Goal: Communication & Community: Participate in discussion

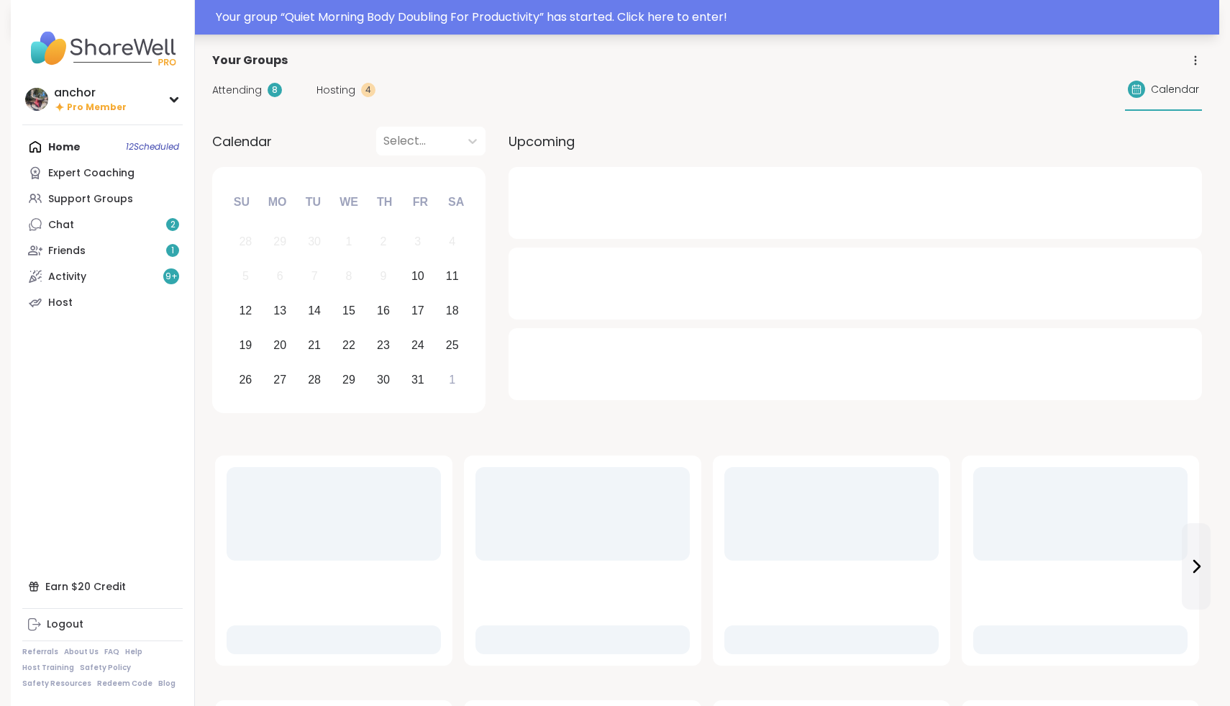
click at [242, 17] on div "Your group “ Quiet Morning Body Doubling For Productivity ” has started. Click …" at bounding box center [713, 17] width 995 height 17
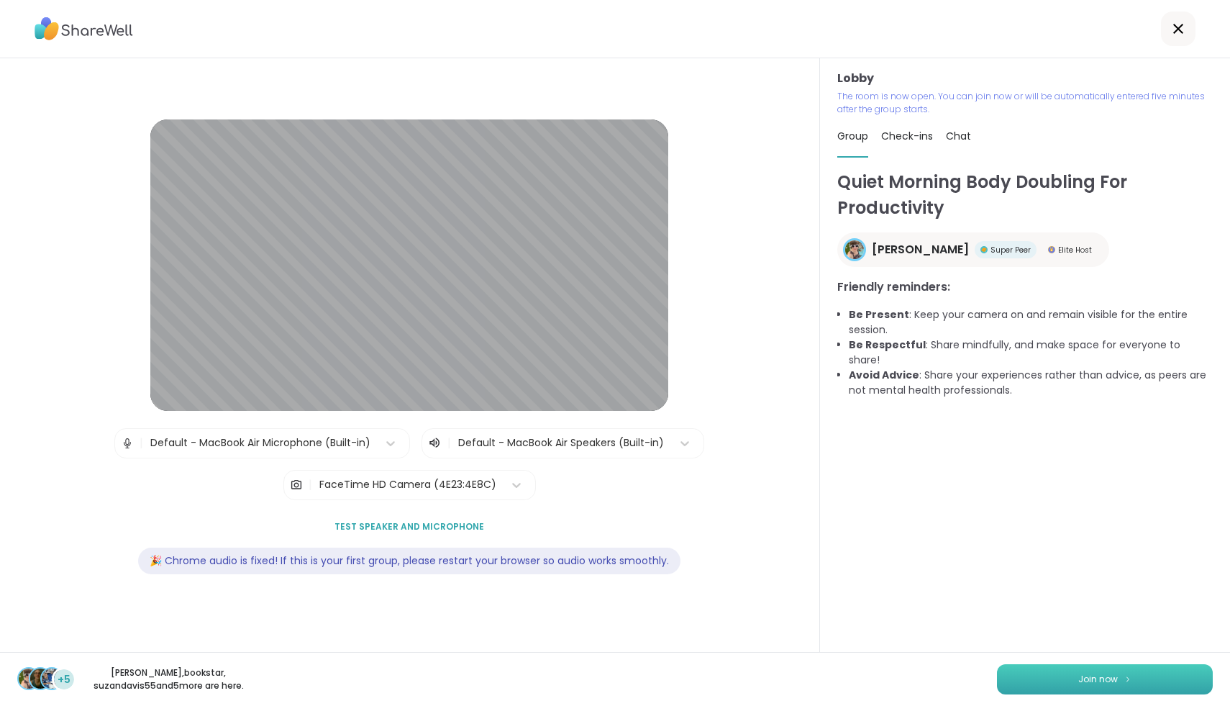
click at [1110, 685] on button "Join now" at bounding box center [1105, 679] width 216 height 30
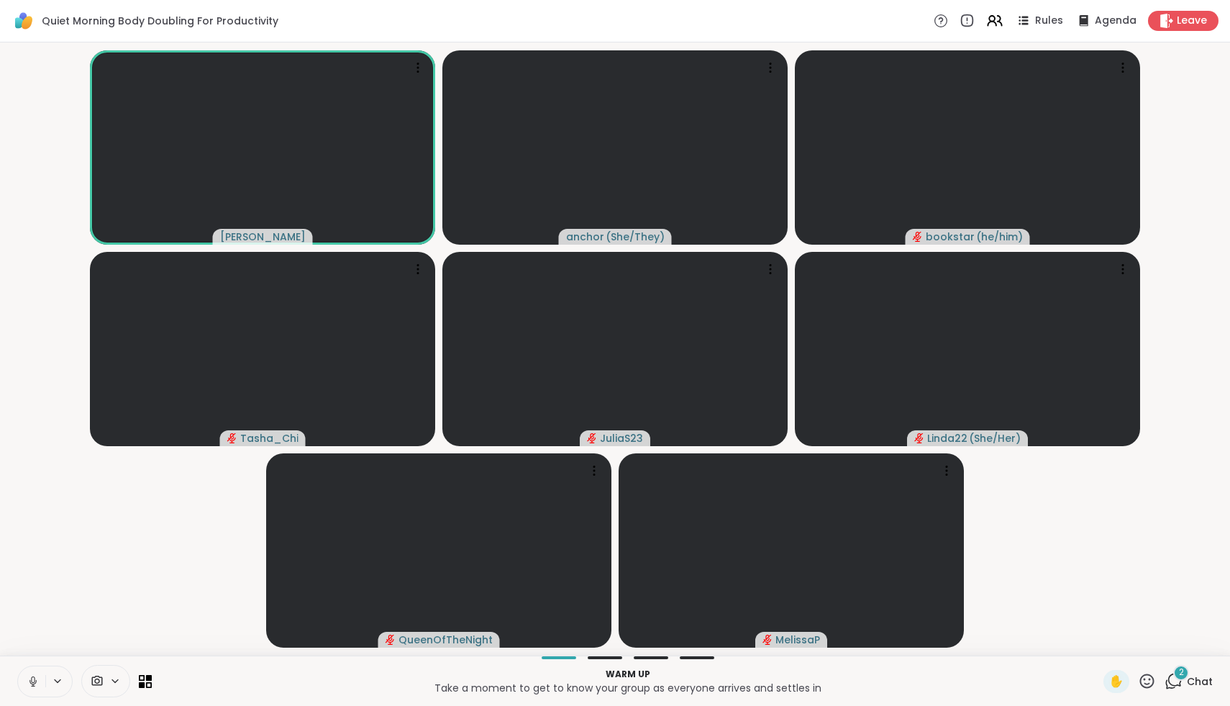
click at [91, 683] on icon at bounding box center [97, 681] width 13 height 14
click at [24, 684] on button at bounding box center [31, 681] width 27 height 30
click at [42, 636] on div "FaceTime HD Camera" at bounding box center [108, 629] width 147 height 17
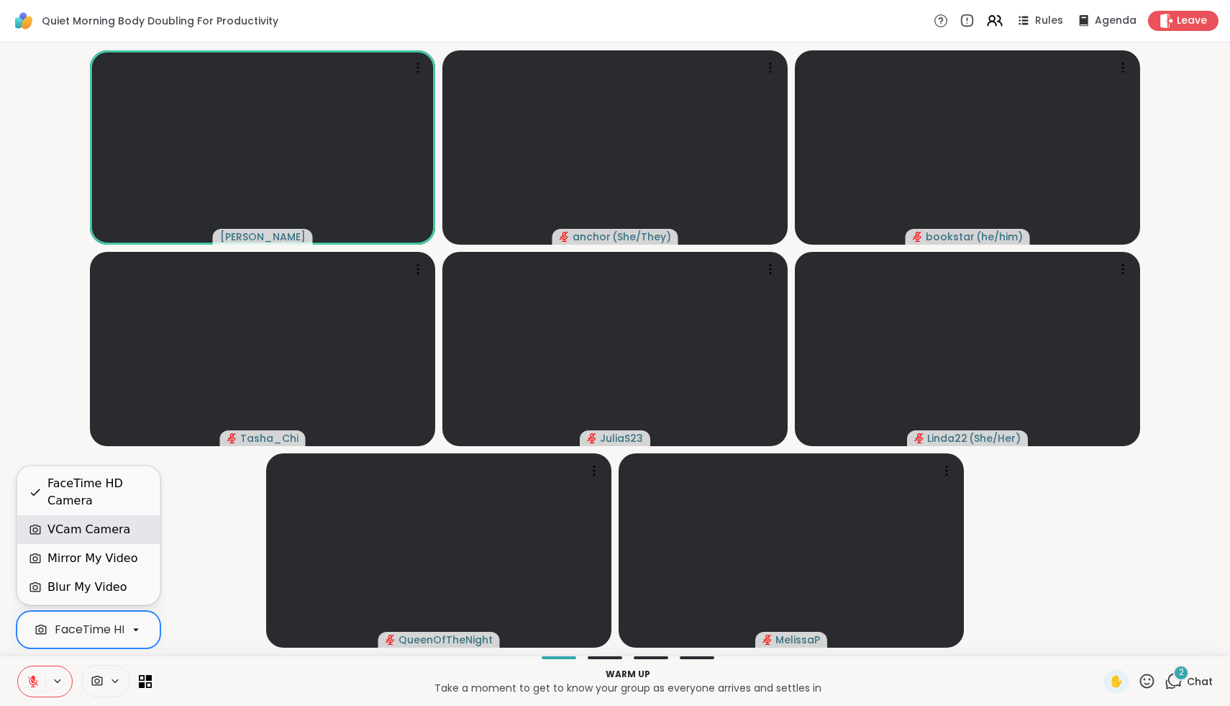
click at [57, 525] on div "VCam Camera" at bounding box center [88, 529] width 83 height 17
click at [32, 686] on icon at bounding box center [33, 681] width 13 height 13
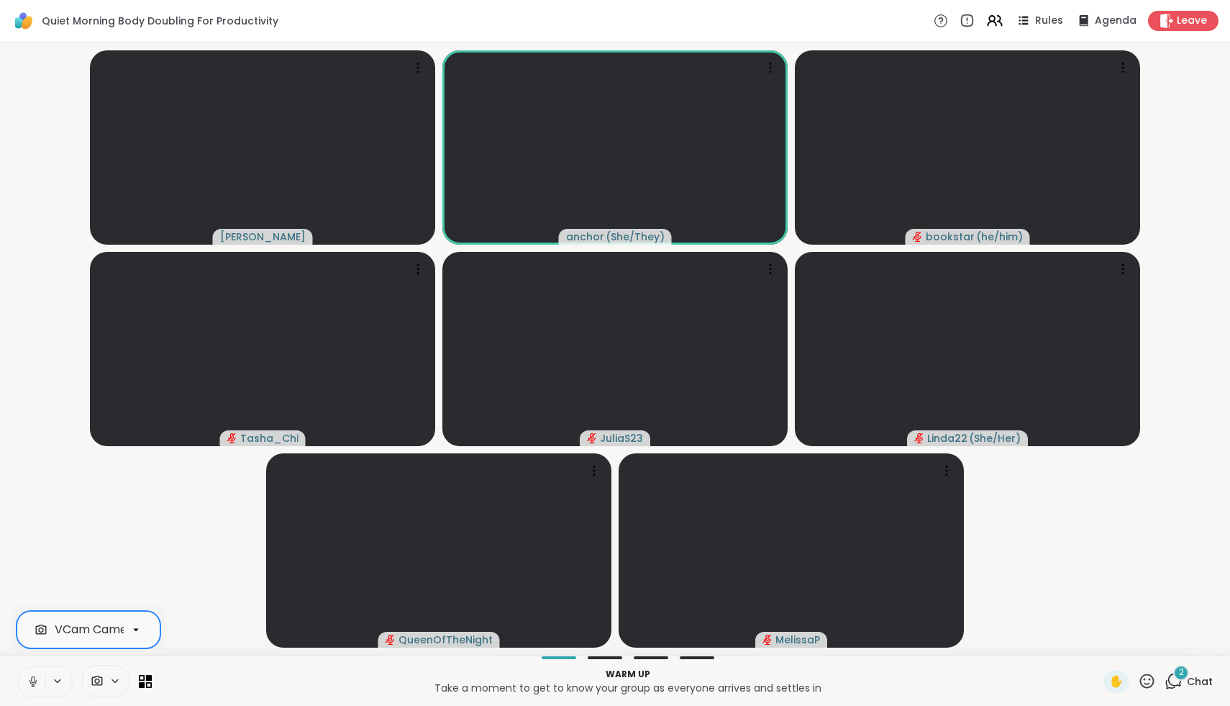
click at [32, 686] on icon at bounding box center [33, 685] width 4 height 1
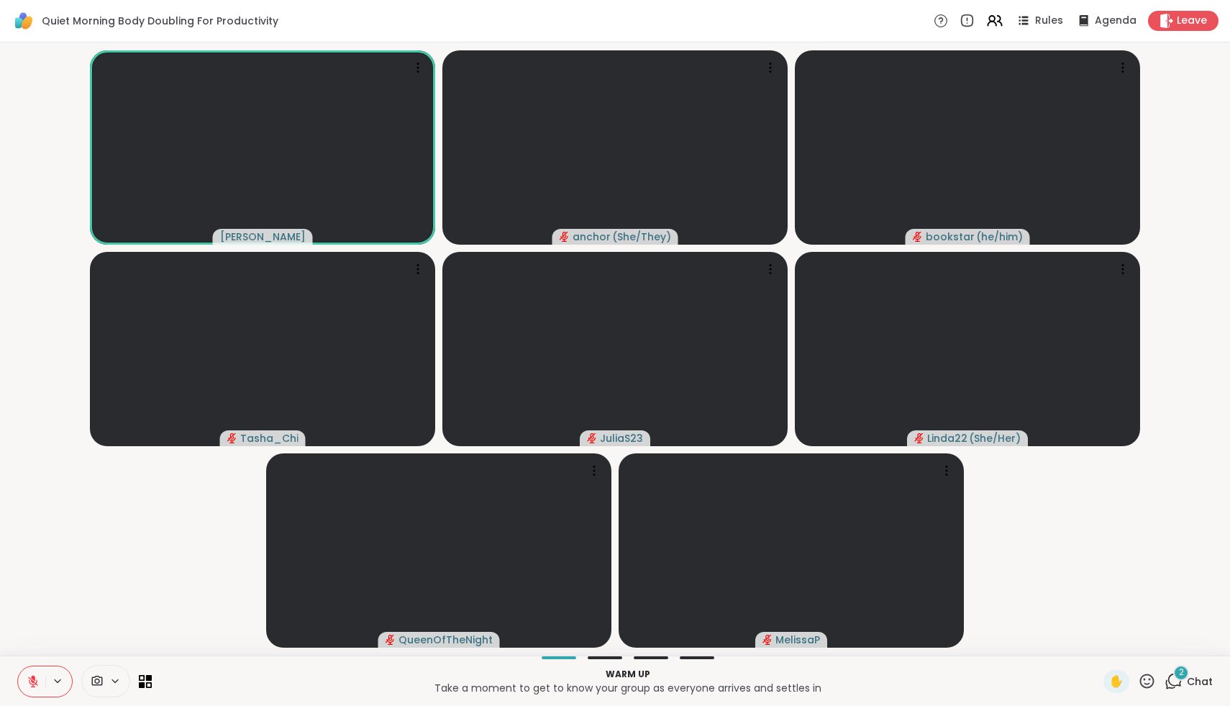
click at [1160, 678] on div "✋ 2 Chat" at bounding box center [1158, 681] width 109 height 23
click at [1148, 682] on icon at bounding box center [1147, 681] width 18 height 18
click at [1108, 644] on div "❤️" at bounding box center [1105, 643] width 26 height 23
click at [29, 688] on button at bounding box center [31, 681] width 27 height 30
click at [24, 684] on button at bounding box center [31, 681] width 27 height 30
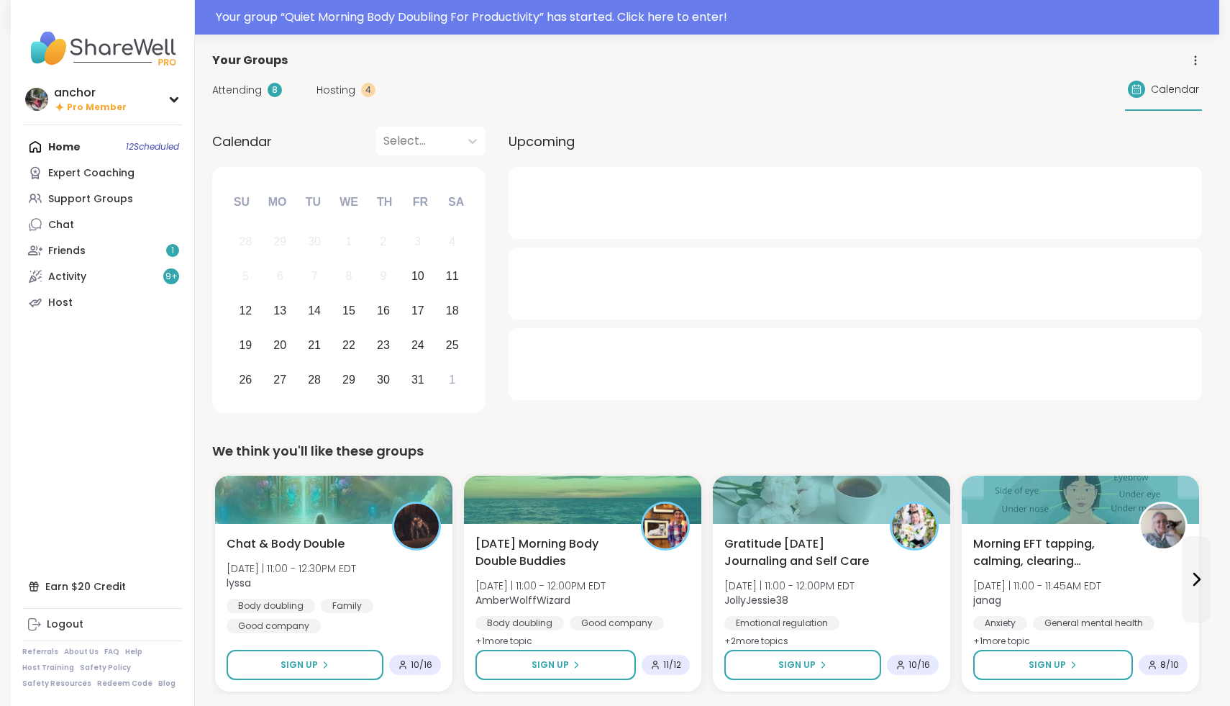
click at [557, 30] on div "Your group “ Quiet Morning Body Doubling For Productivity ” has started. Click …" at bounding box center [615, 17] width 1209 height 35
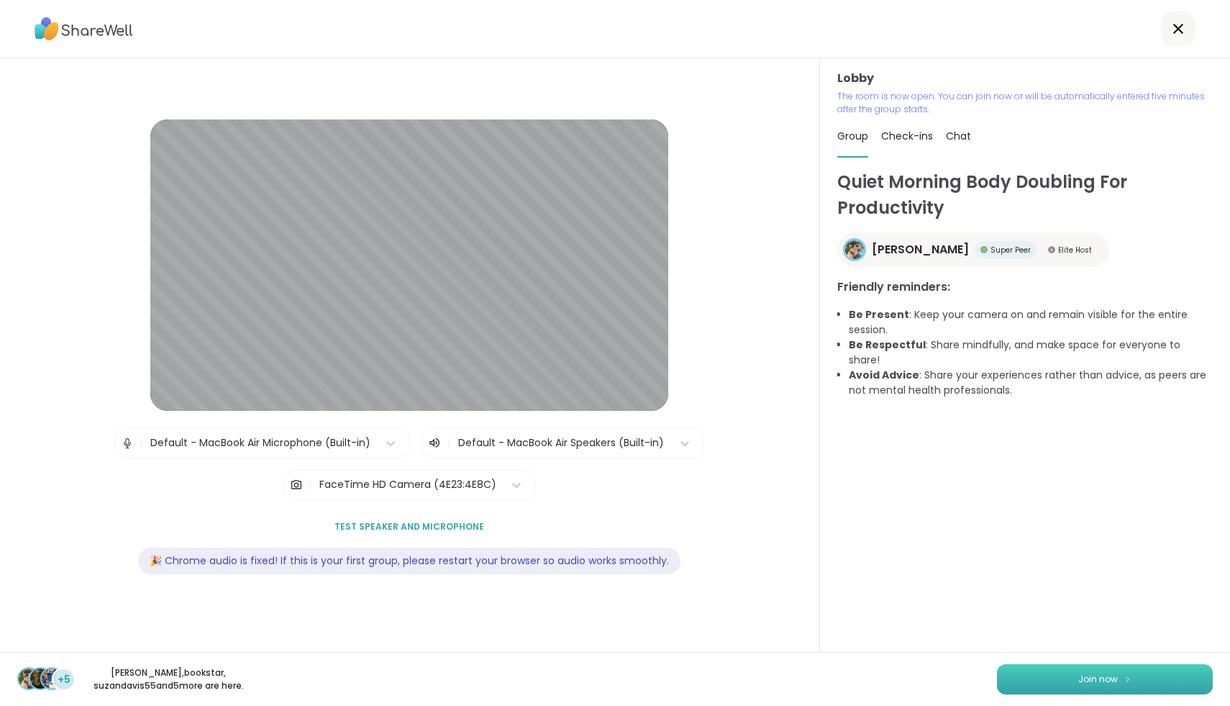
click at [1015, 679] on button "Join now" at bounding box center [1105, 679] width 216 height 30
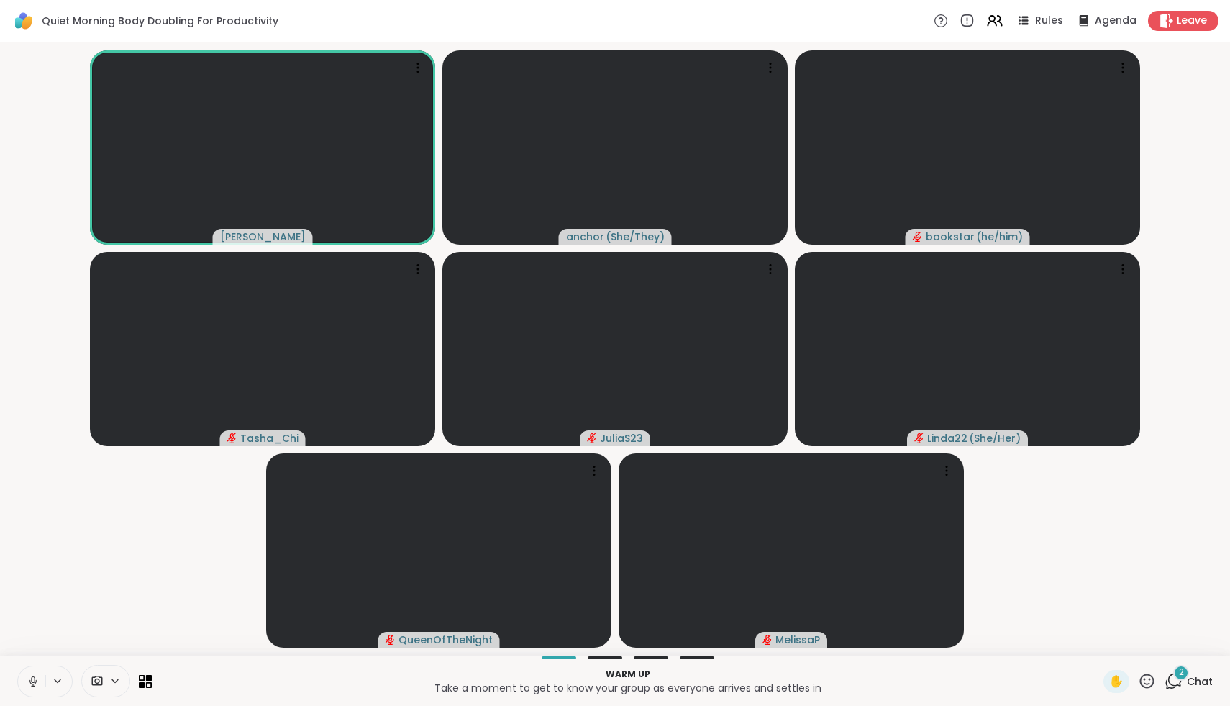
click at [30, 686] on icon at bounding box center [33, 681] width 13 height 13
click at [98, 681] on icon at bounding box center [97, 681] width 13 height 14
click at [92, 632] on div "FaceTime HD Camera" at bounding box center [117, 629] width 125 height 17
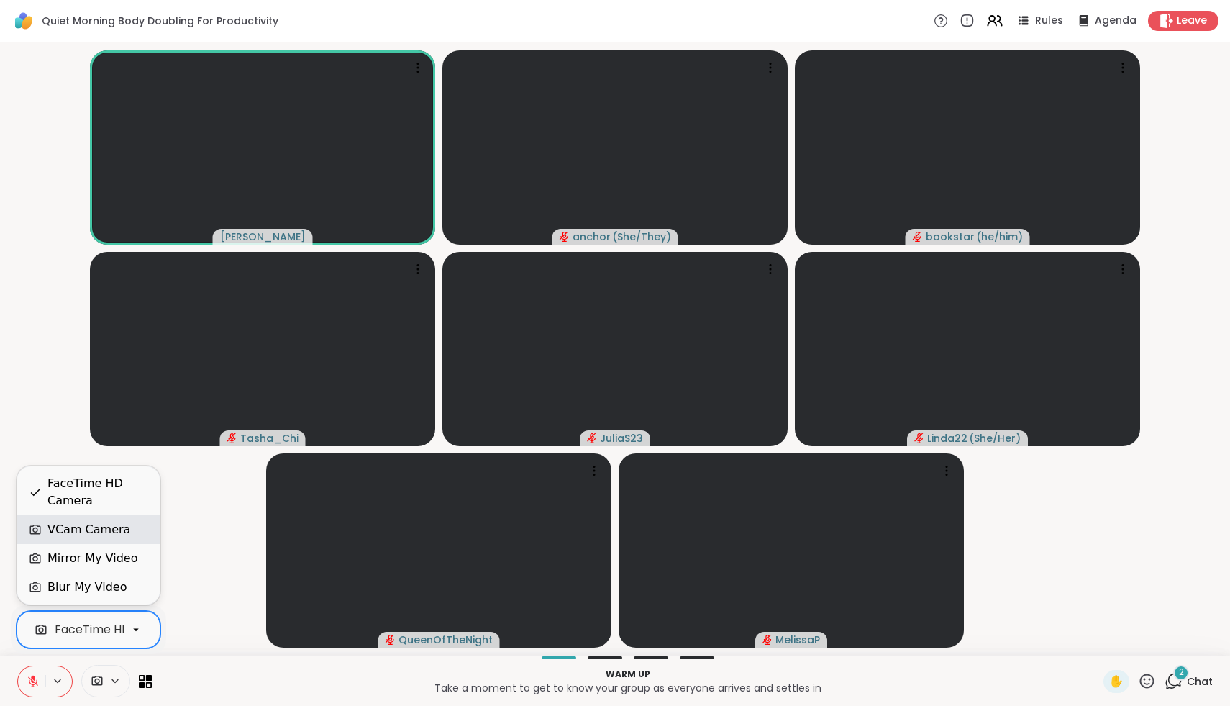
click at [86, 529] on div "VCam Camera" at bounding box center [88, 529] width 83 height 17
click at [1168, 682] on icon at bounding box center [1174, 681] width 18 height 18
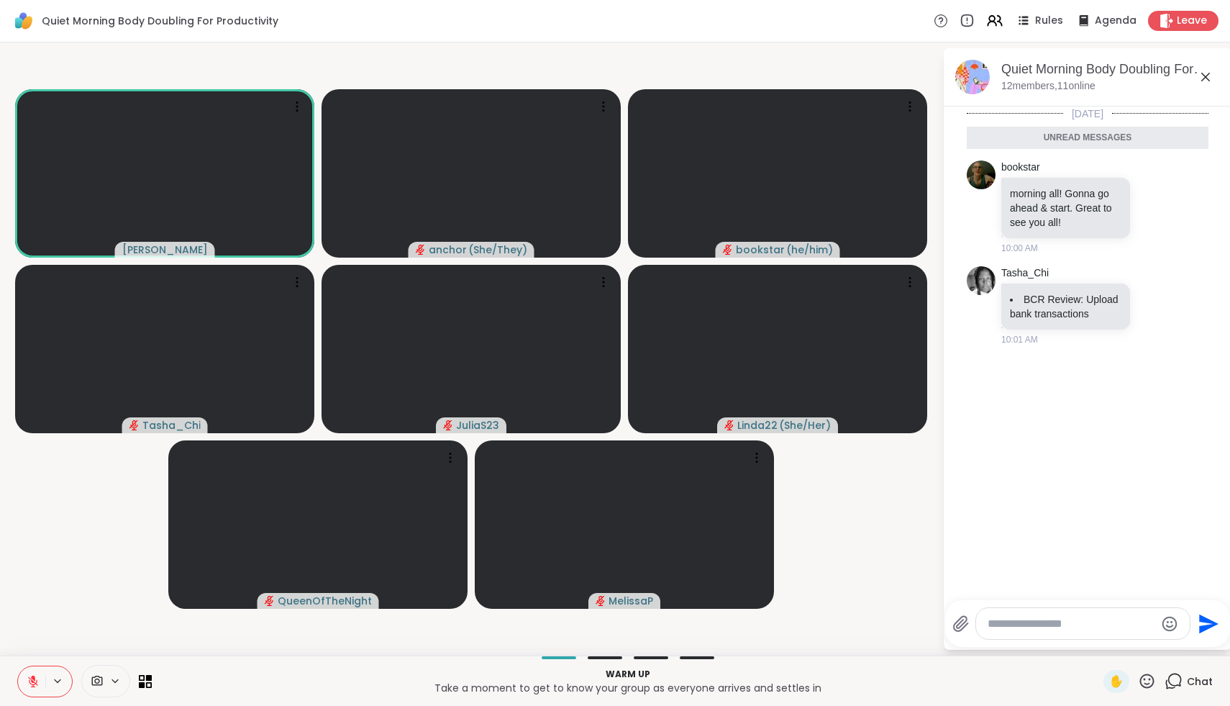
click at [1101, 629] on textarea "Type your message" at bounding box center [1072, 624] width 168 height 14
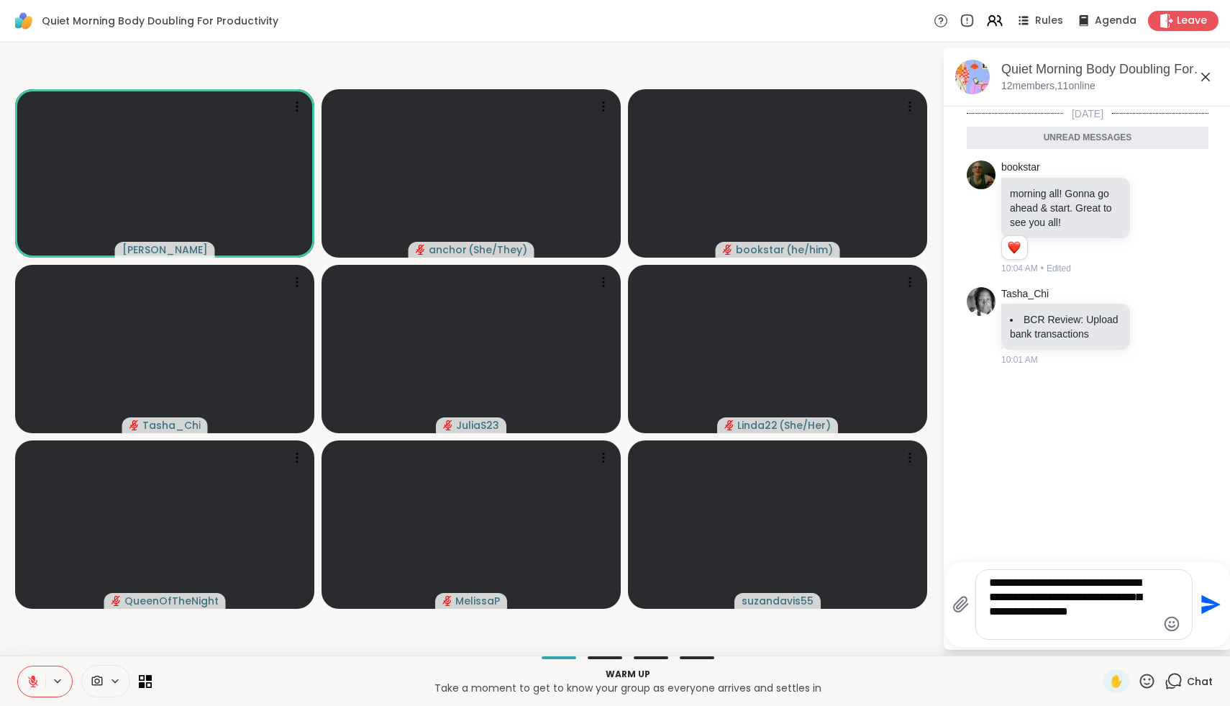
click at [1083, 598] on textarea "**********" at bounding box center [1073, 605] width 168 height 58
click at [1070, 584] on textarea "**********" at bounding box center [1073, 605] width 168 height 58
click at [1052, 627] on textarea "**********" at bounding box center [1073, 605] width 168 height 58
type textarea "**********"
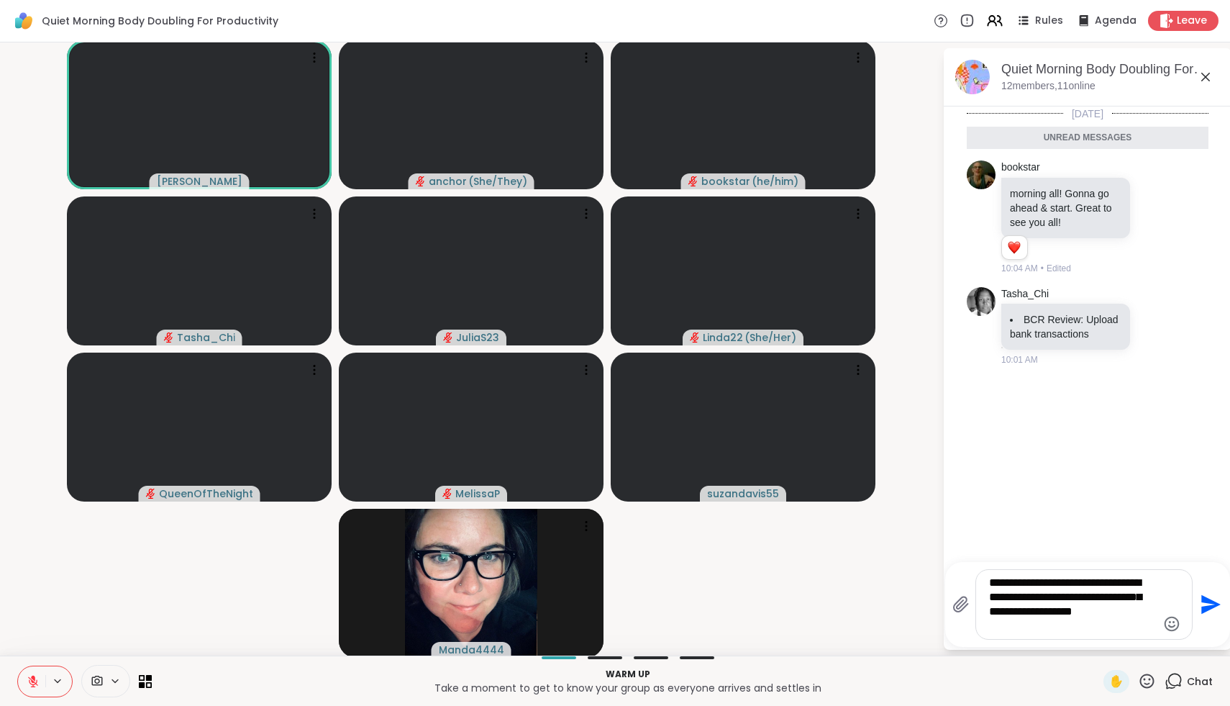
drag, startPoint x: 1052, startPoint y: 627, endPoint x: 1024, endPoint y: 493, distance: 137.3
click at [1024, 493] on div "**********" at bounding box center [1088, 348] width 288 height 601
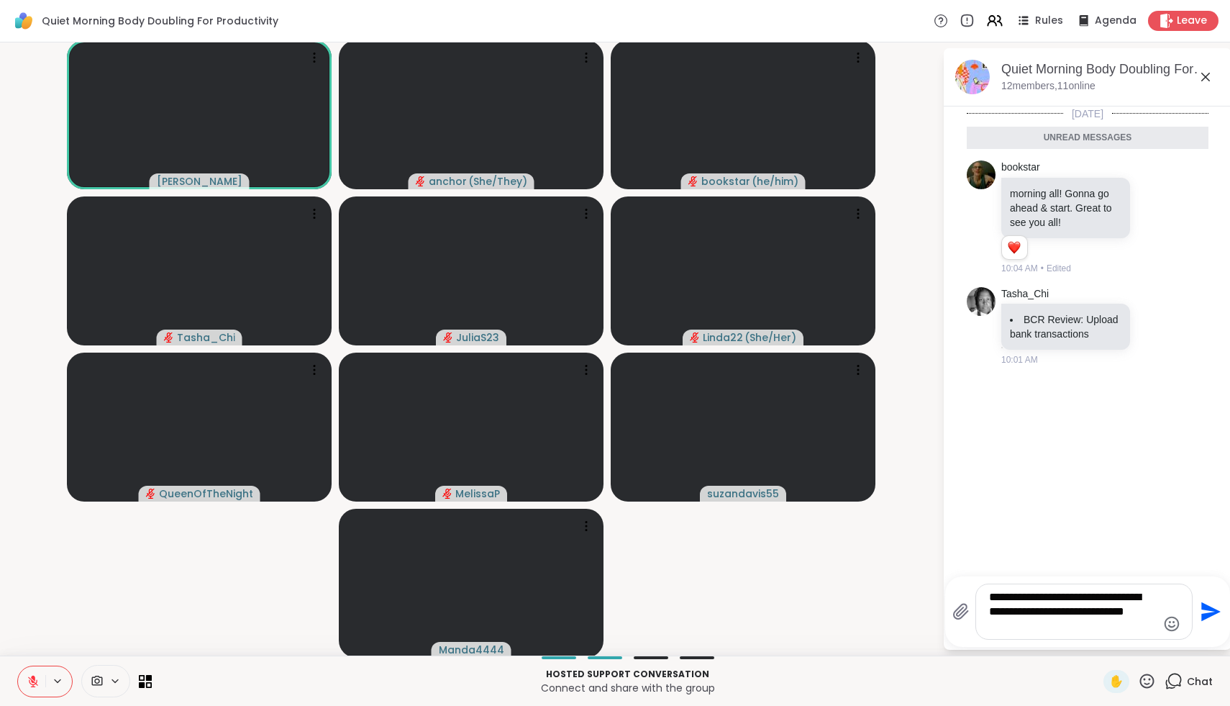
drag, startPoint x: 1049, startPoint y: 632, endPoint x: 1069, endPoint y: 614, distance: 26.5
click at [1069, 614] on textarea "**********" at bounding box center [1073, 611] width 168 height 43
drag, startPoint x: 1060, startPoint y: 629, endPoint x: 987, endPoint y: 596, distance: 80.2
click at [989, 596] on textarea "**********" at bounding box center [1073, 611] width 168 height 43
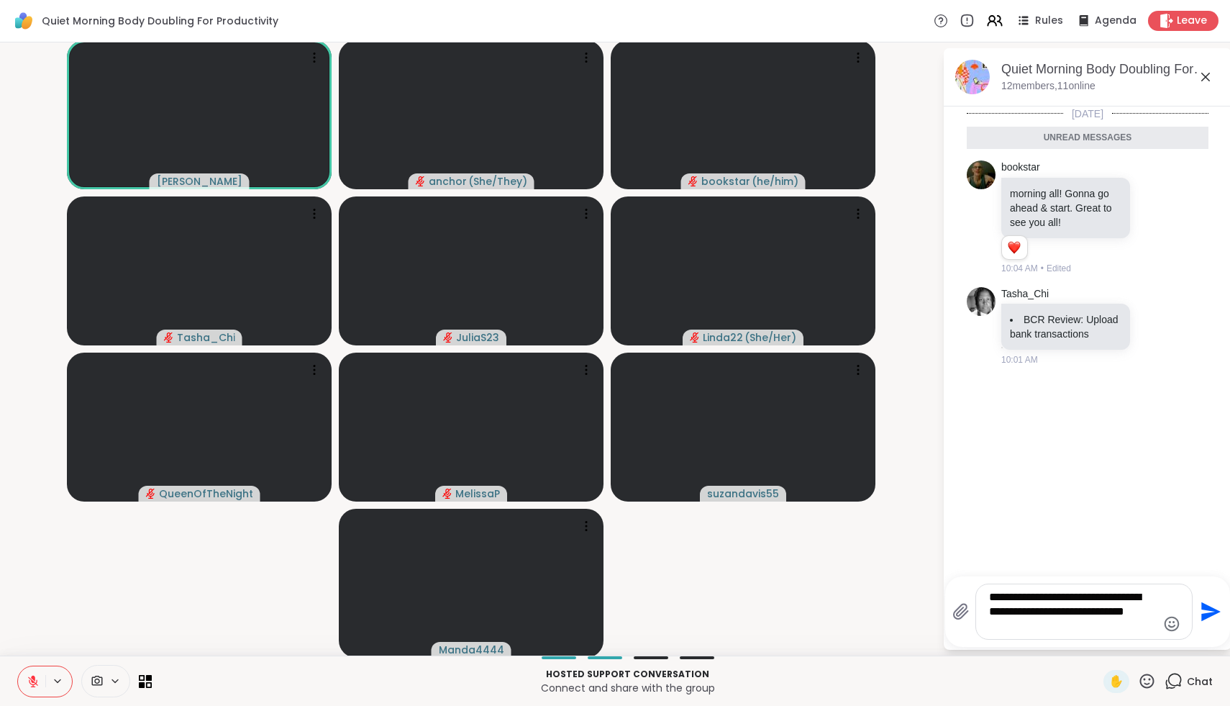
click at [1031, 621] on textarea "**********" at bounding box center [1073, 611] width 168 height 43
drag, startPoint x: 1031, startPoint y: 622, endPoint x: 970, endPoint y: 616, distance: 60.8
click at [970, 616] on div "**********" at bounding box center [1072, 611] width 240 height 56
type textarea "**********"
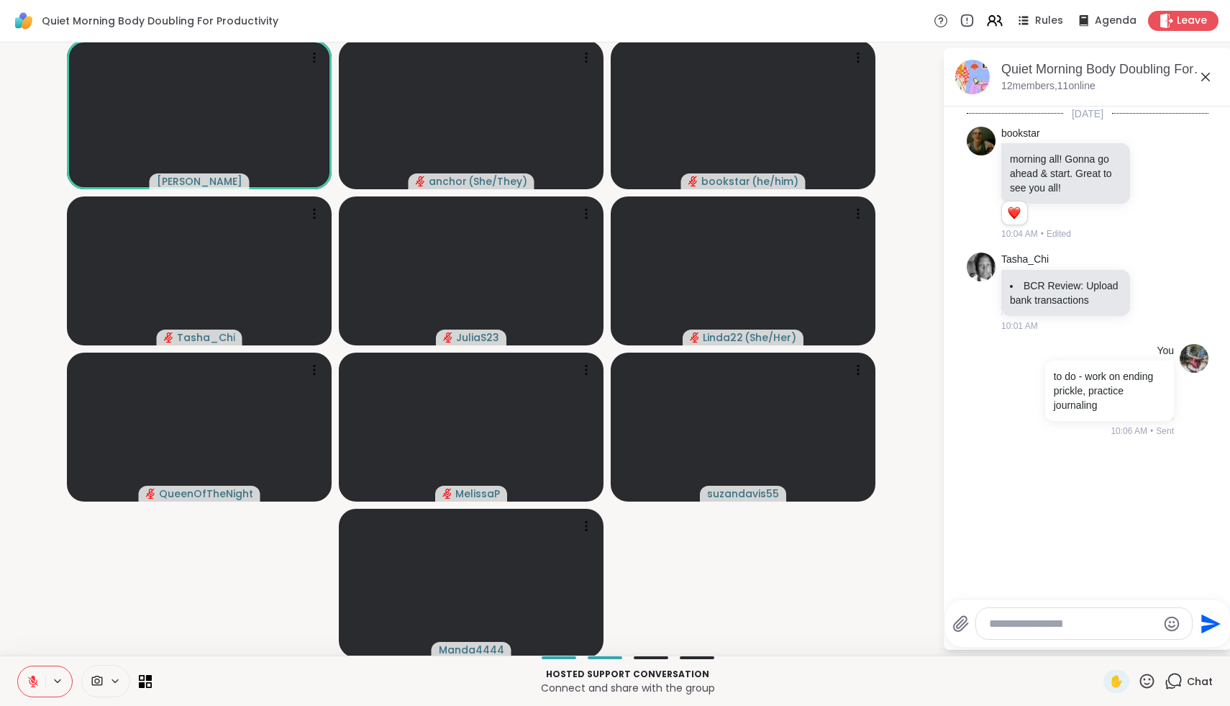
click at [1150, 681] on icon at bounding box center [1147, 681] width 18 height 18
click at [1112, 645] on span "❤️" at bounding box center [1105, 643] width 14 height 17
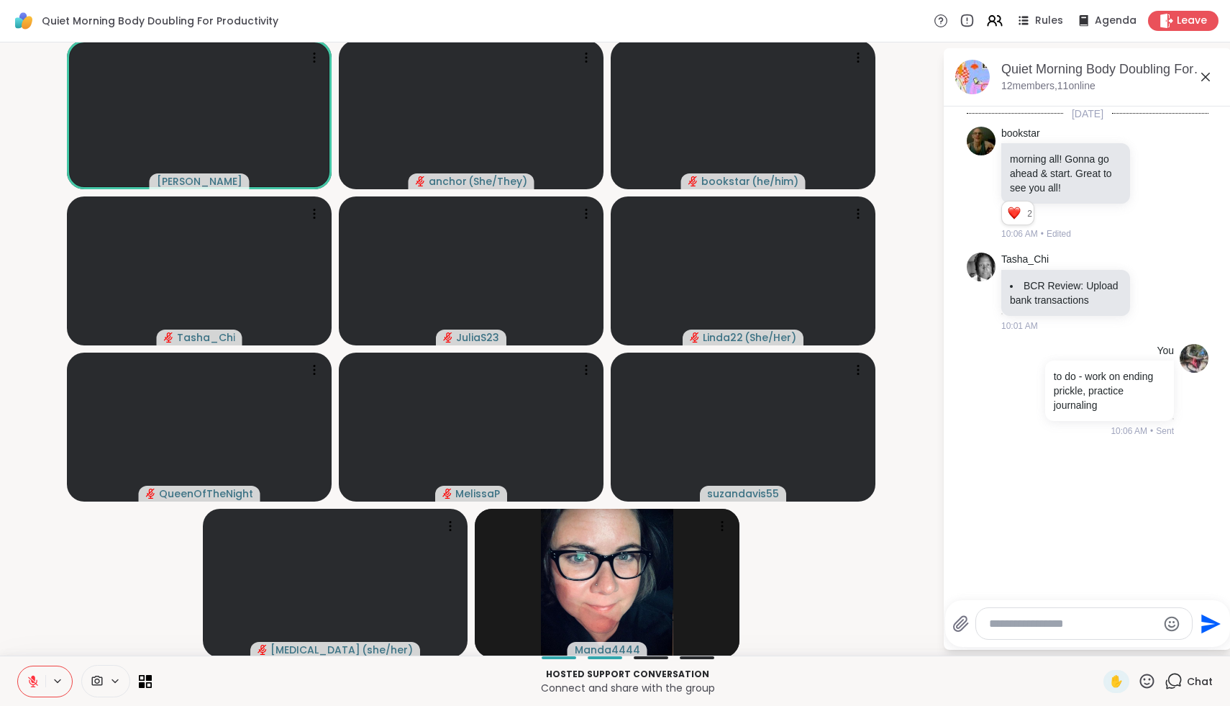
click at [30, 689] on button at bounding box center [31, 681] width 27 height 30
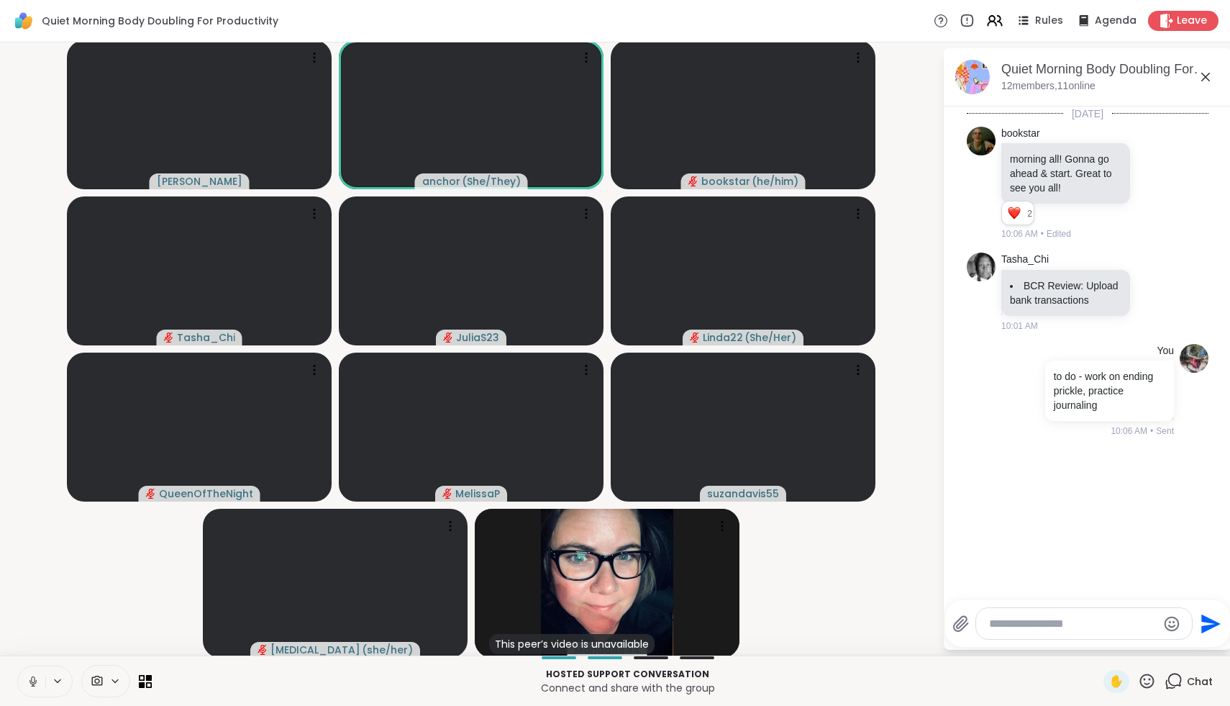
click at [27, 690] on button at bounding box center [31, 681] width 27 height 30
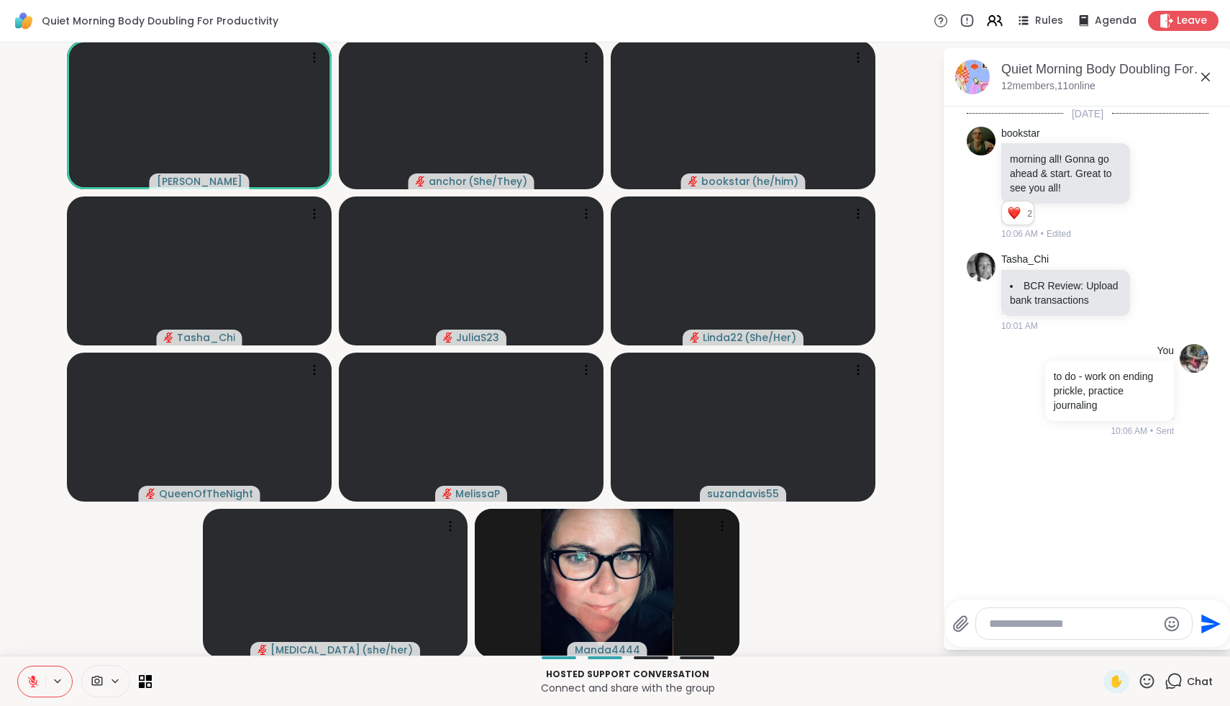
click at [1148, 688] on icon at bounding box center [1147, 681] width 18 height 18
click at [1112, 642] on span "❤️" at bounding box center [1105, 643] width 14 height 17
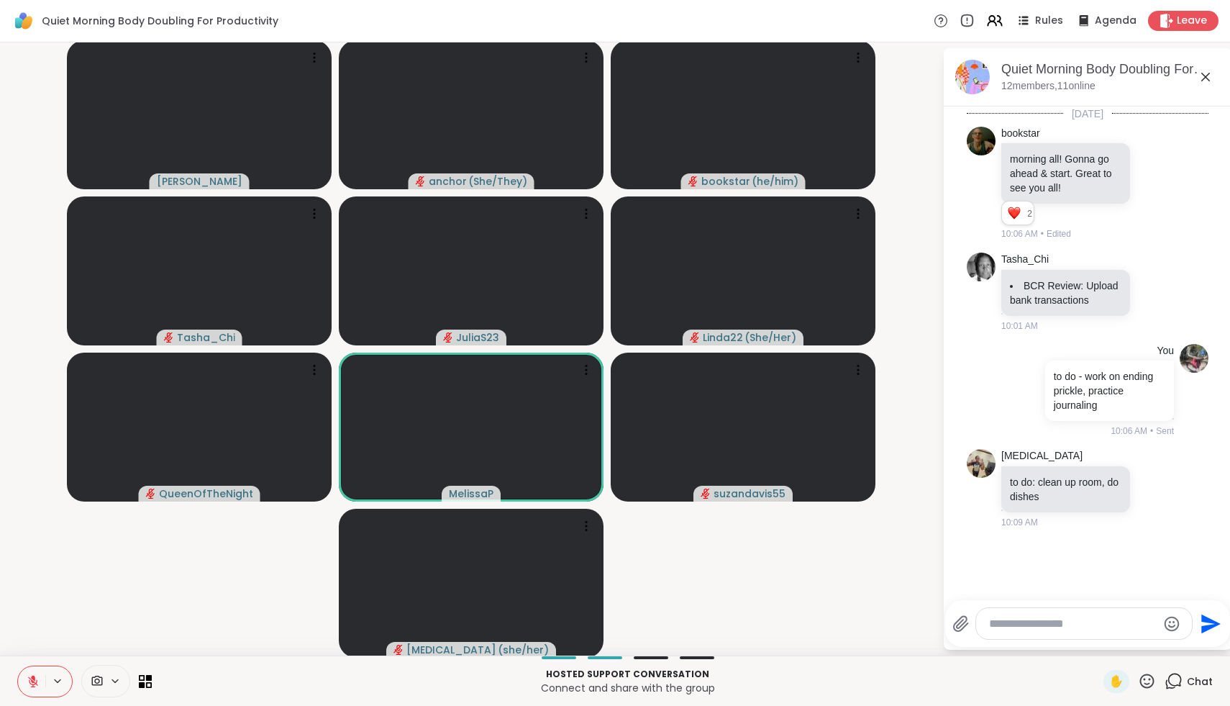
click at [1145, 678] on icon at bounding box center [1147, 680] width 14 height 14
click at [1168, 641] on span "🌟" at bounding box center [1168, 643] width 14 height 17
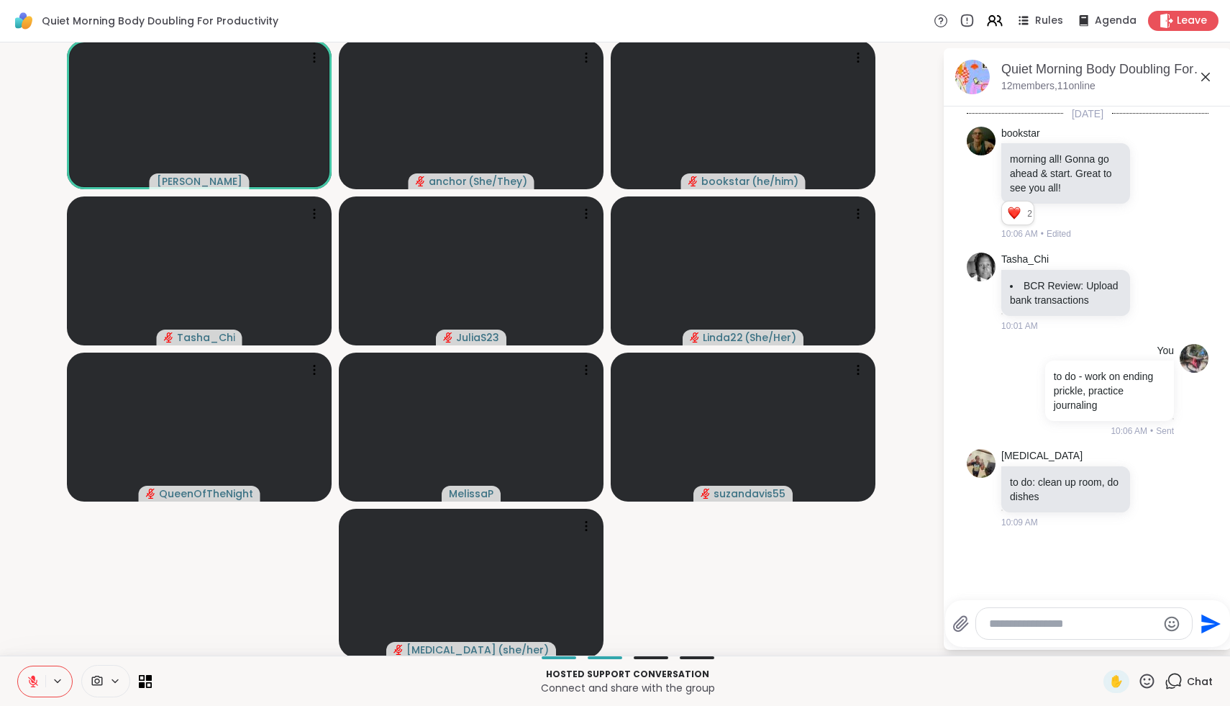
click at [1148, 680] on icon at bounding box center [1147, 681] width 18 height 18
click at [1112, 645] on span "❤️" at bounding box center [1105, 643] width 14 height 17
click at [1152, 685] on icon at bounding box center [1147, 681] width 18 height 18
click at [1104, 644] on div "❤️" at bounding box center [1105, 643] width 26 height 23
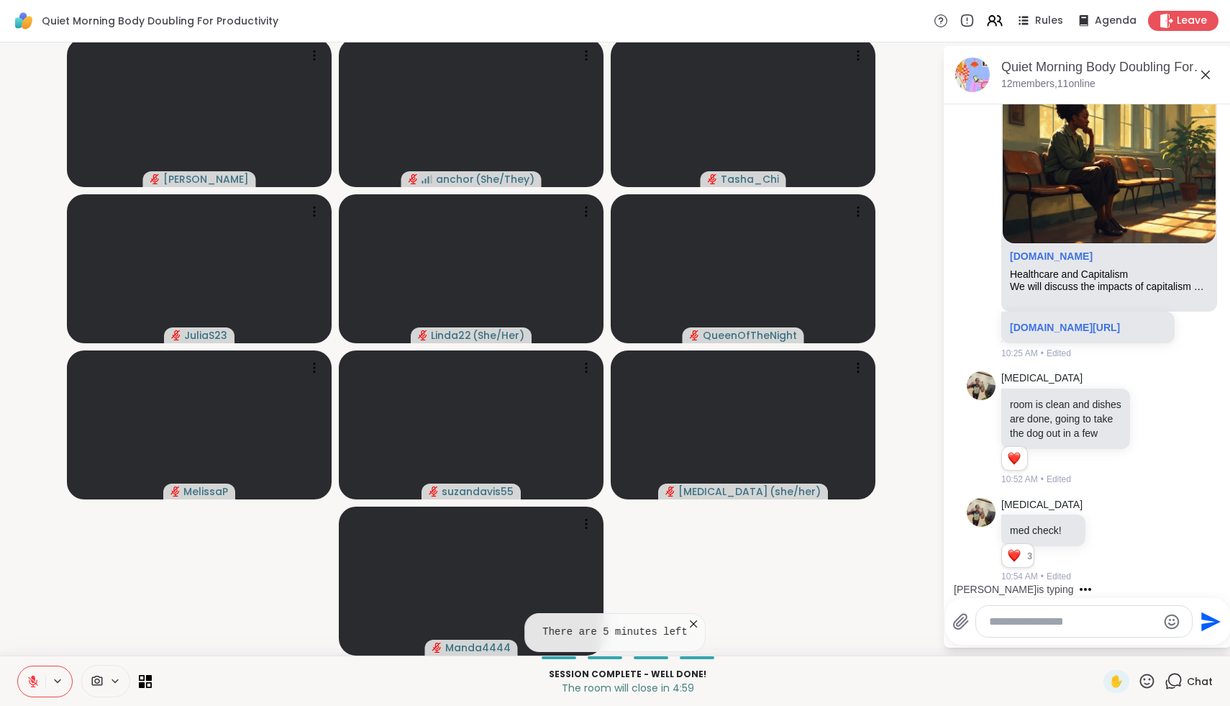
scroll to position [793, 0]
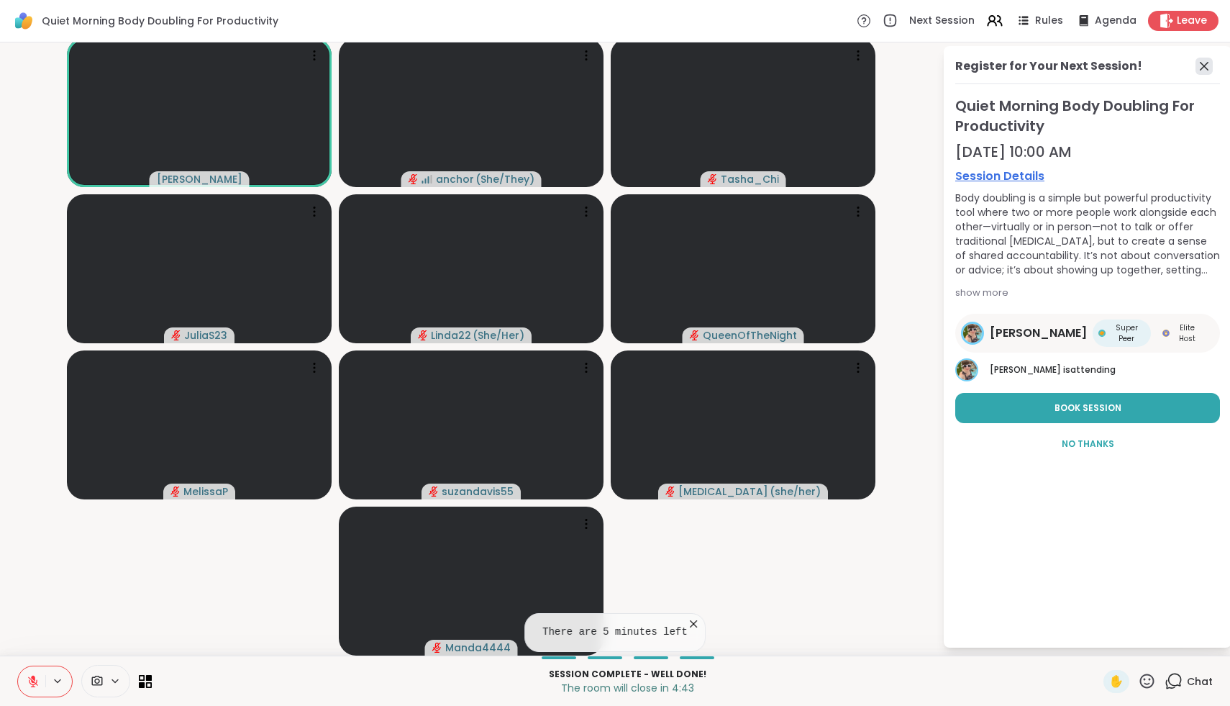
click at [1207, 65] on icon at bounding box center [1204, 66] width 17 height 17
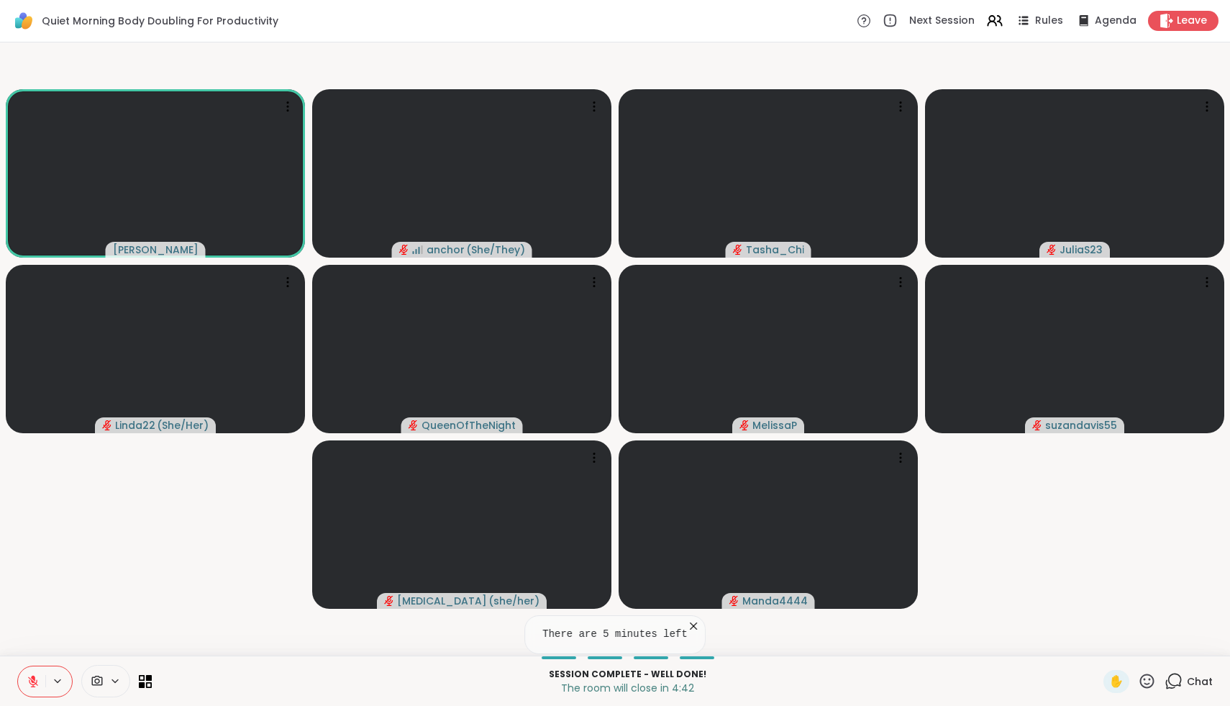
click at [1188, 686] on span "Chat" at bounding box center [1200, 681] width 26 height 14
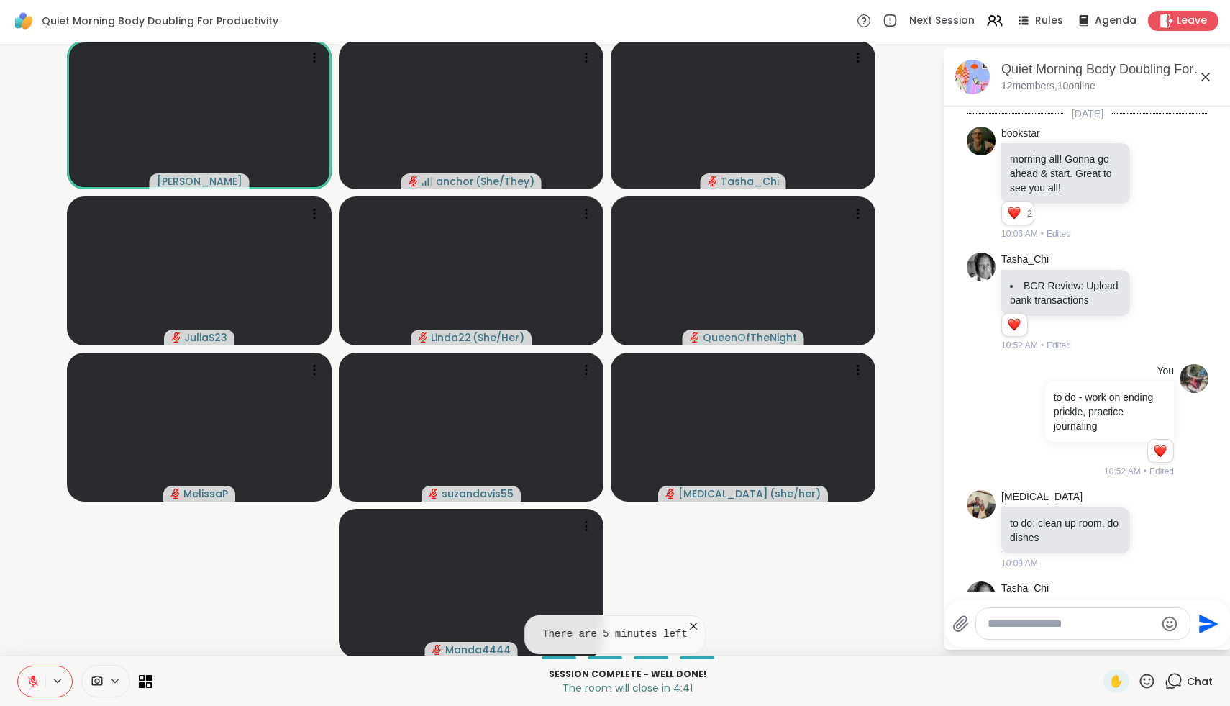
scroll to position [793, 0]
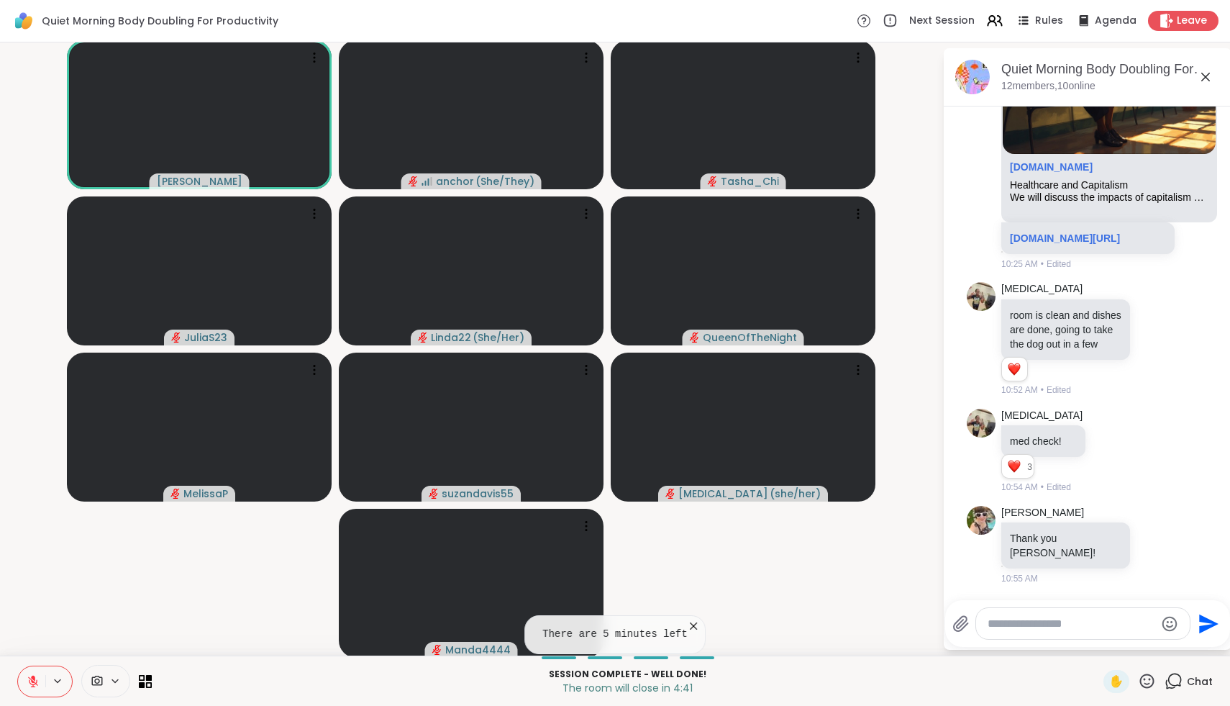
click at [1032, 614] on div at bounding box center [1083, 623] width 214 height 31
click at [1032, 622] on textarea "Type your message" at bounding box center [1072, 624] width 168 height 14
click at [1091, 473] on div "[MEDICAL_DATA] med check! 3 3 3 10:54 AM • Edited" at bounding box center [1067, 452] width 132 height 86
click at [1104, 458] on icon at bounding box center [1110, 450] width 13 height 14
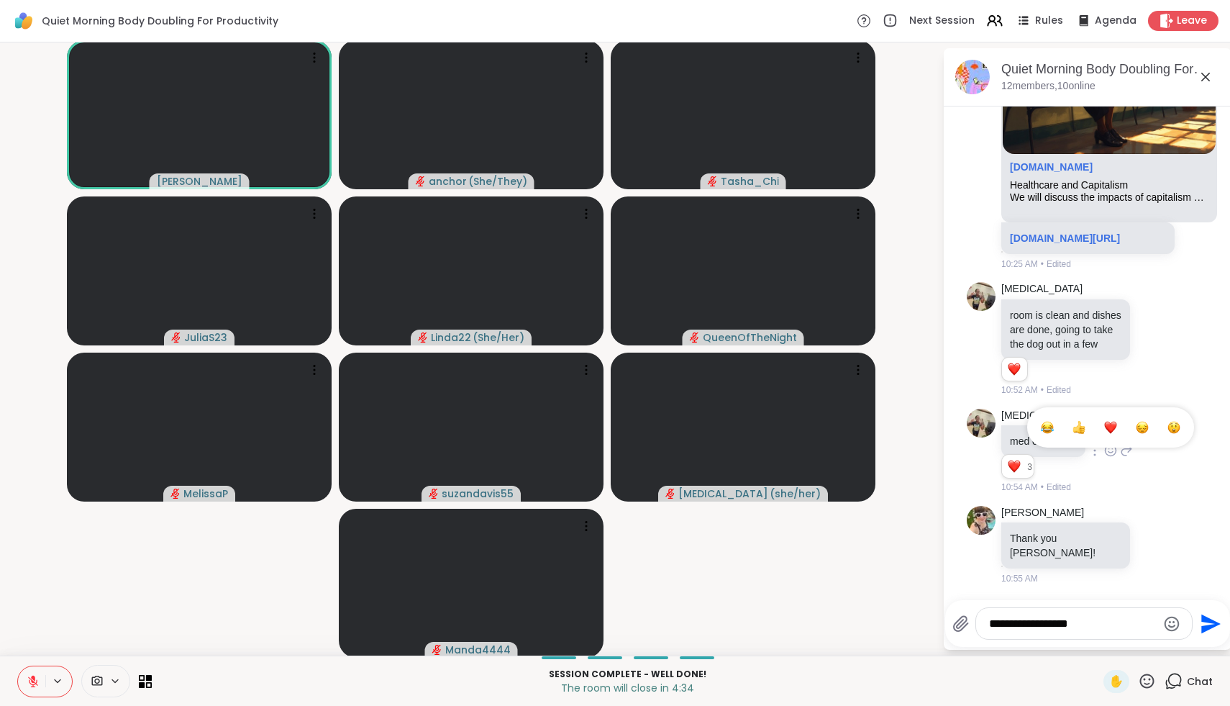
click at [1104, 434] on div "Select Reaction: Heart" at bounding box center [1110, 427] width 13 height 13
click at [1106, 625] on textarea "**********" at bounding box center [1073, 624] width 168 height 14
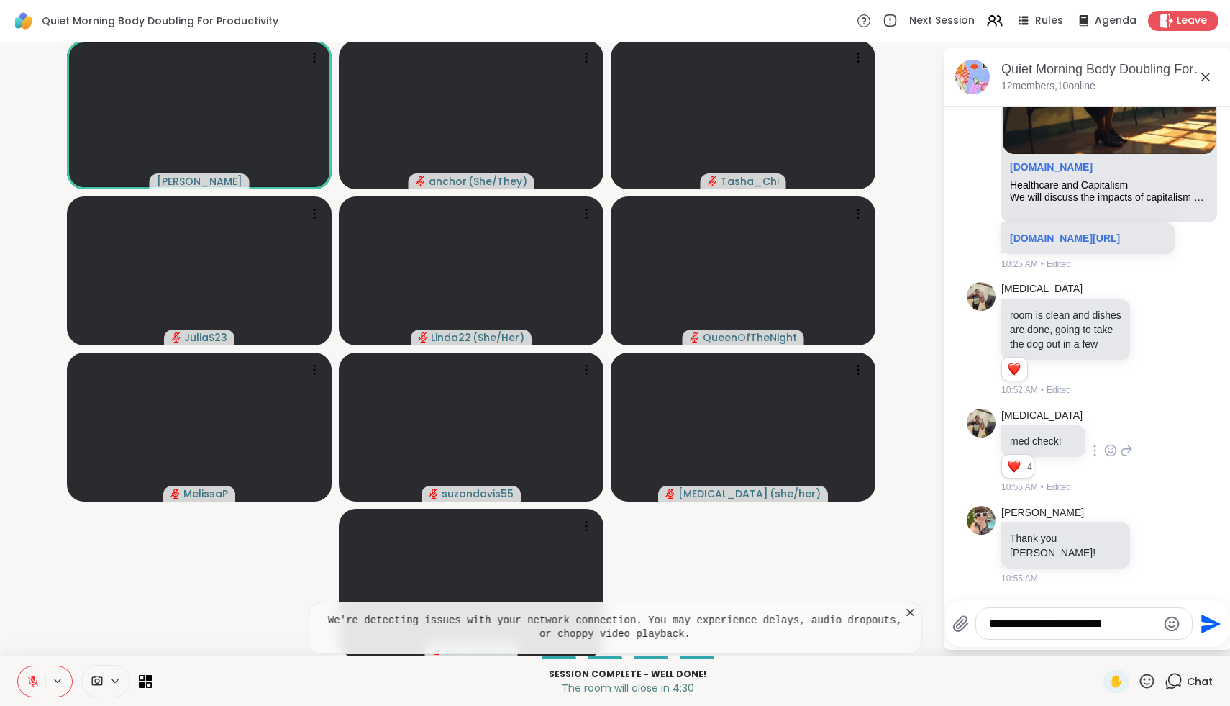
type textarea "**********"
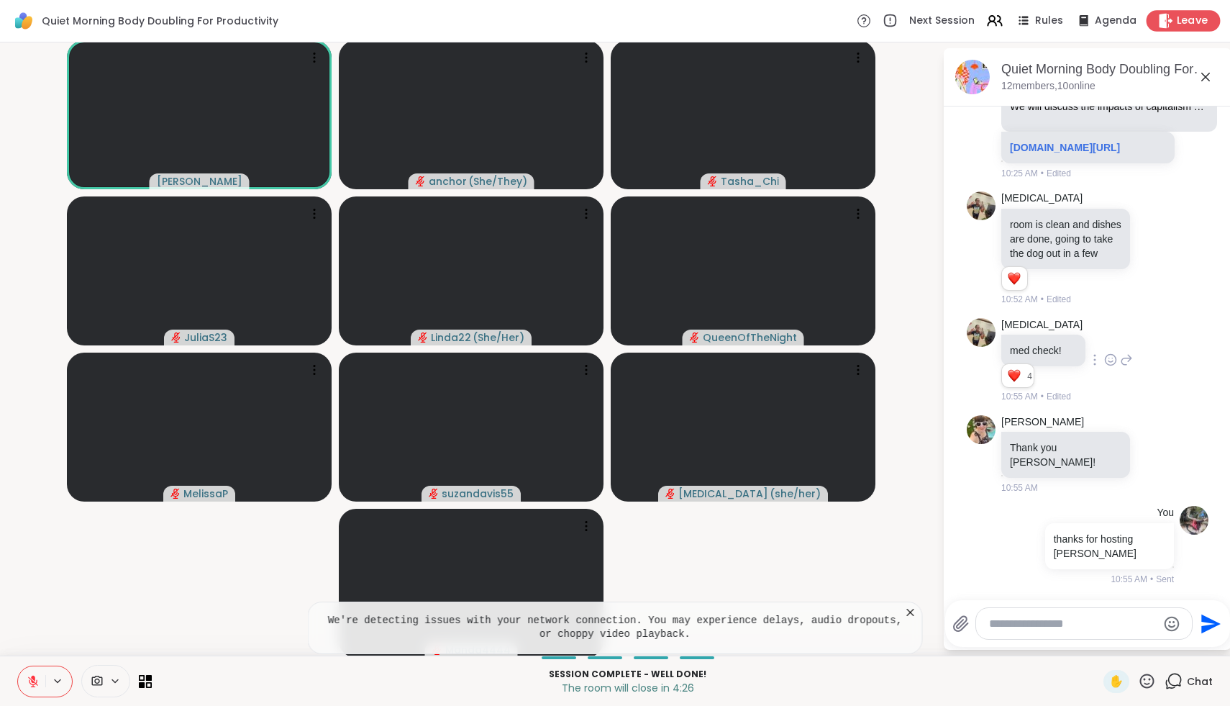
click at [1183, 22] on span "Leave" at bounding box center [1193, 21] width 32 height 15
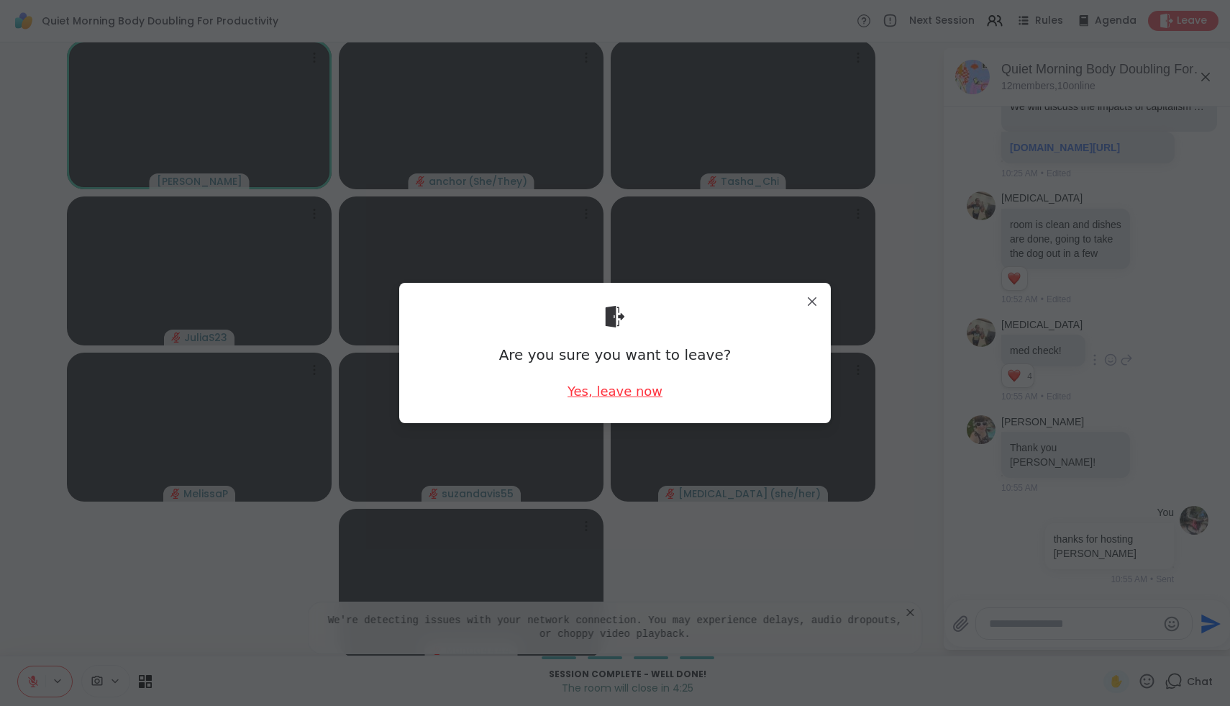
click at [588, 393] on div "Yes, leave now" at bounding box center [615, 391] width 95 height 18
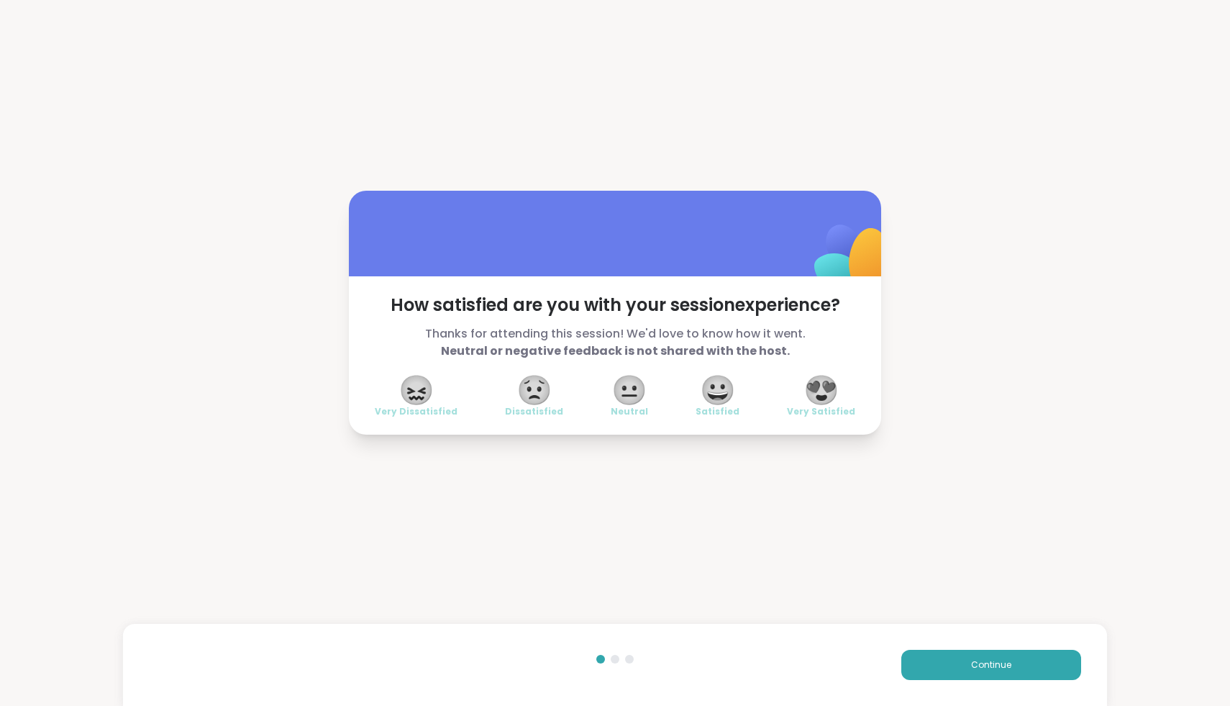
click at [823, 401] on span "😍" at bounding box center [822, 390] width 36 height 26
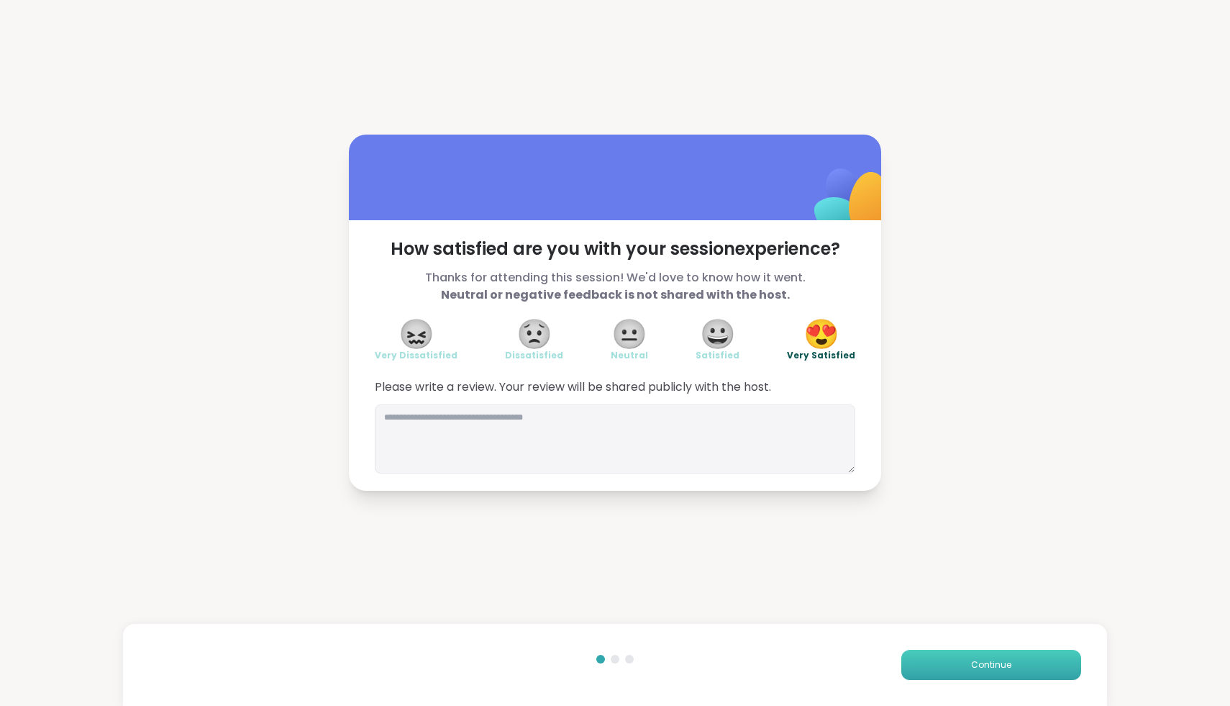
click at [949, 661] on button "Continue" at bounding box center [991, 665] width 180 height 30
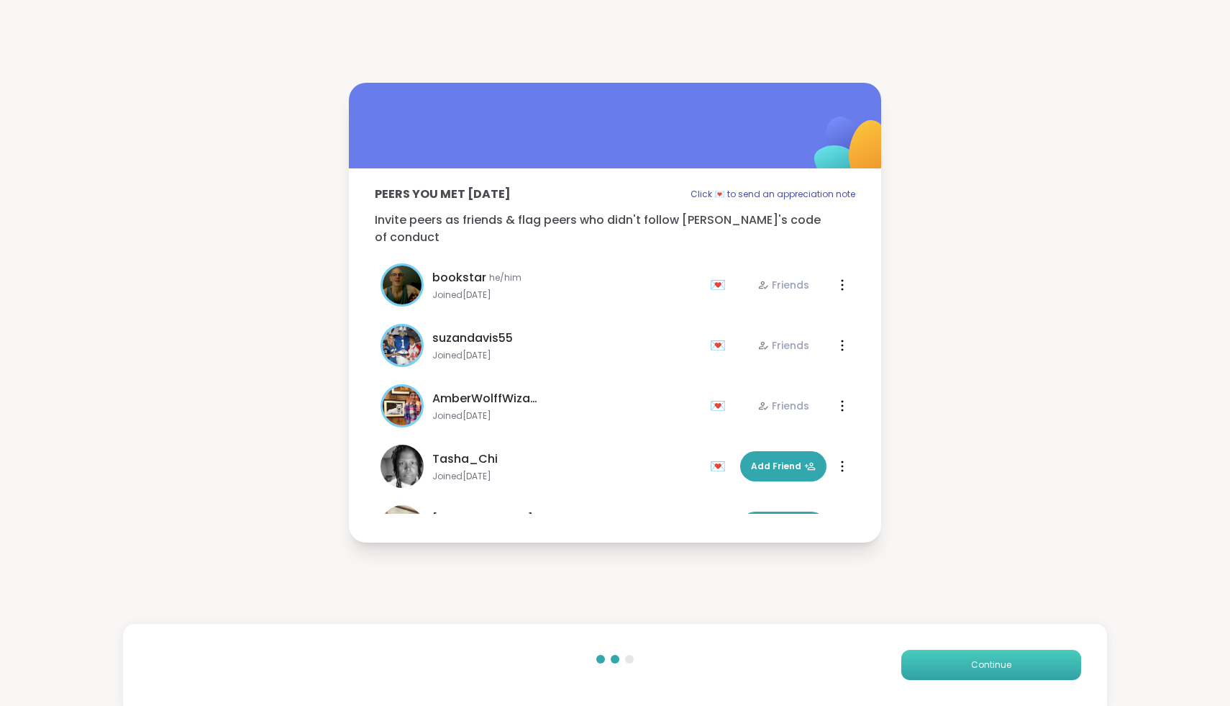
click at [949, 661] on button "Continue" at bounding box center [991, 665] width 180 height 30
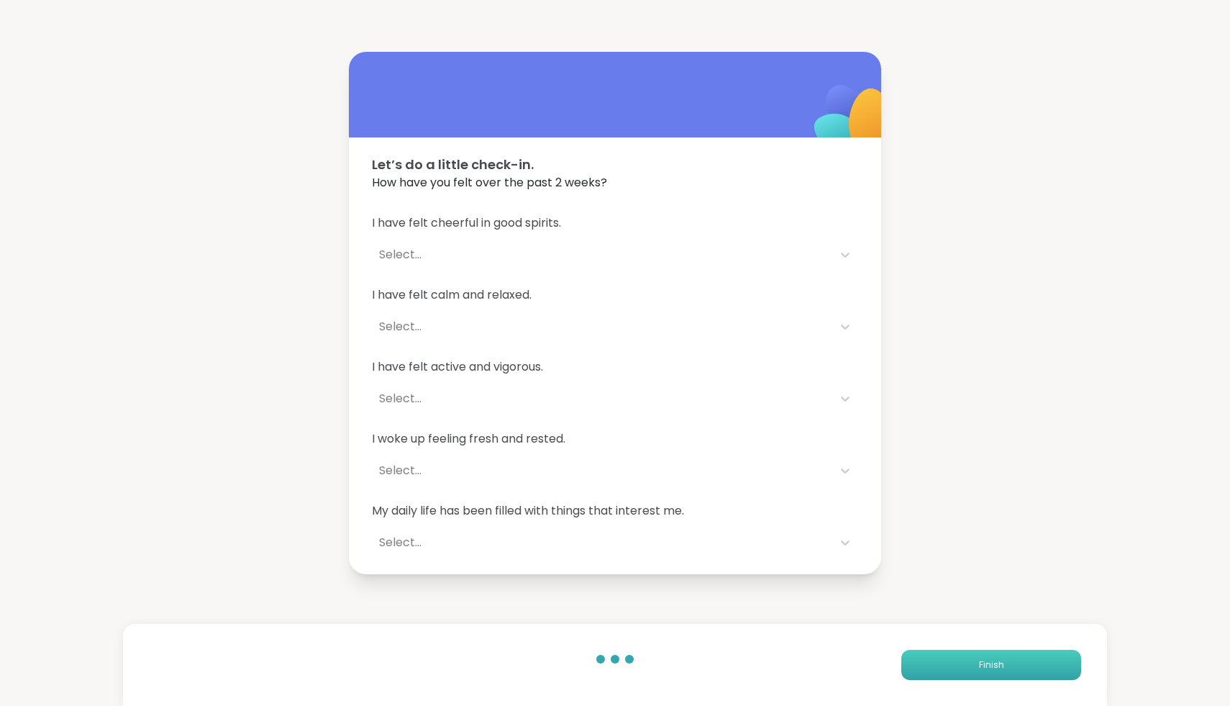
click at [949, 662] on button "Finish" at bounding box center [991, 665] width 180 height 30
